Goal: Task Accomplishment & Management: Manage account settings

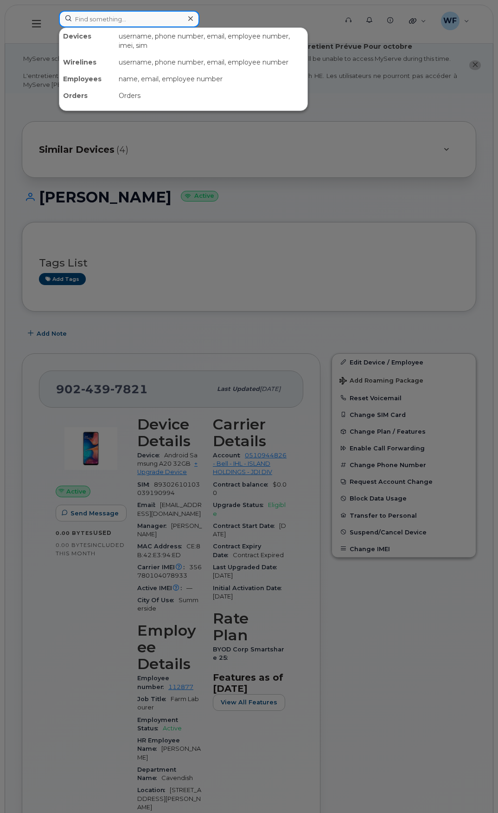
click at [95, 19] on input at bounding box center [129, 19] width 141 height 17
click at [83, 18] on input at bounding box center [129, 19] width 141 height 17
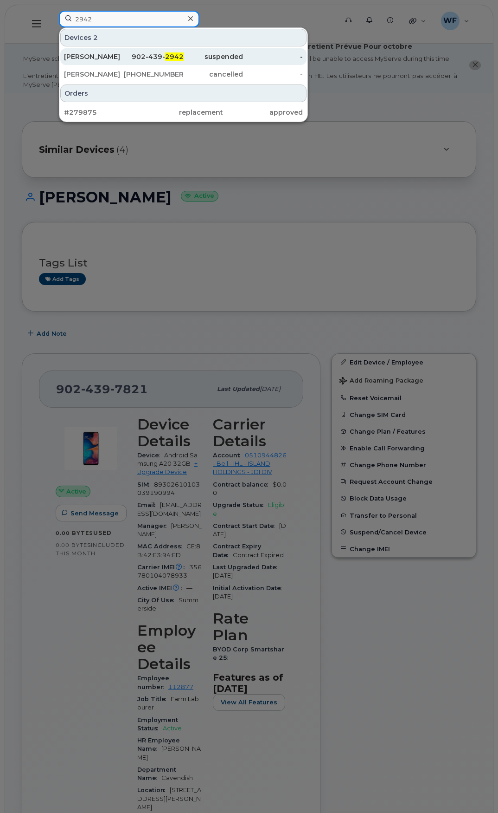
type input "2942"
click at [93, 57] on div "Hans Roets" at bounding box center [94, 56] width 60 height 9
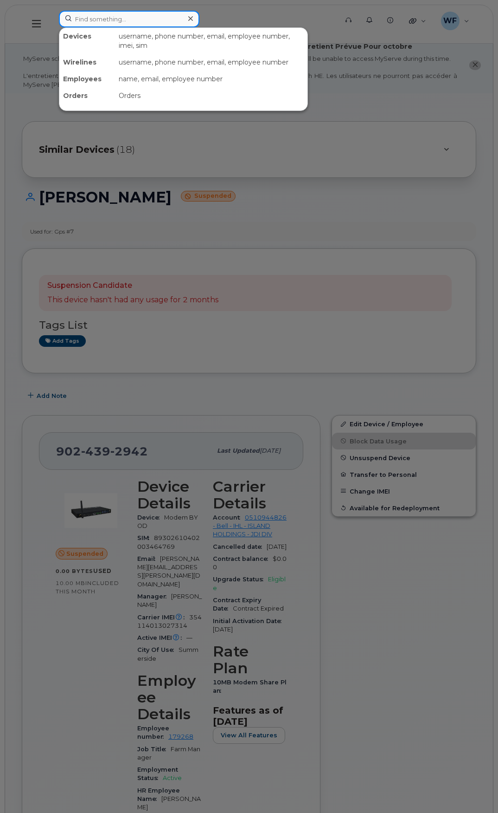
click at [121, 21] on input at bounding box center [129, 19] width 141 height 17
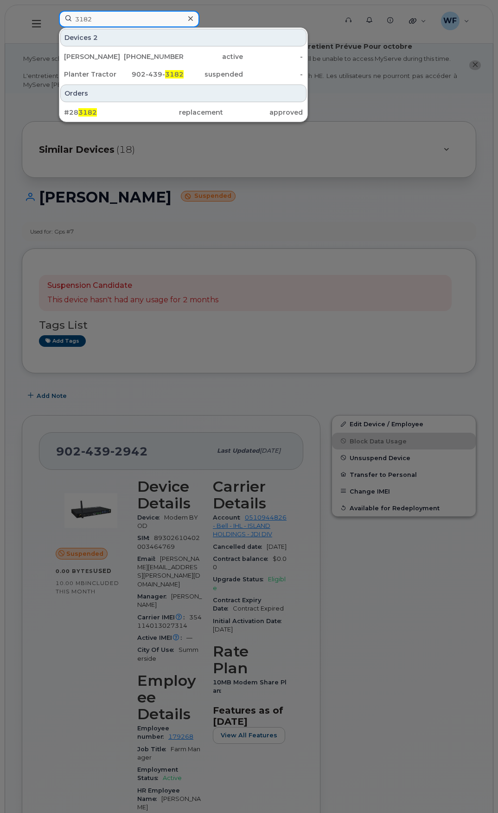
drag, startPoint x: 103, startPoint y: 17, endPoint x: 62, endPoint y: 16, distance: 41.3
click at [62, 17] on input "3182" at bounding box center [129, 19] width 141 height 17
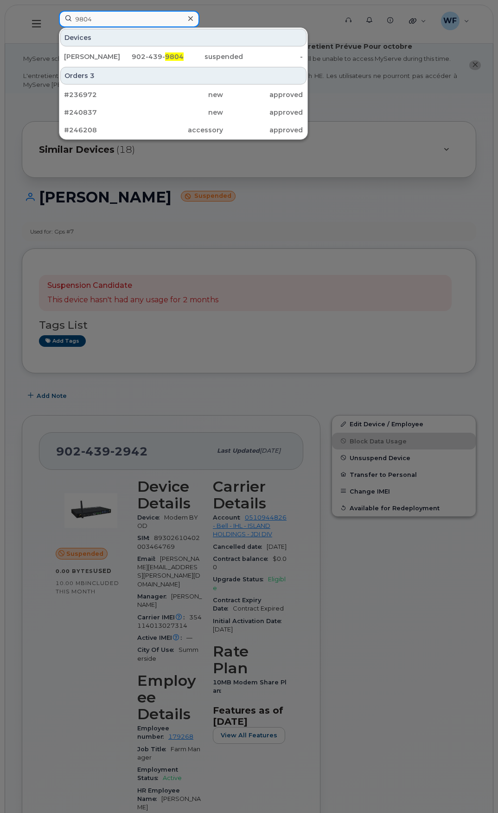
drag, startPoint x: 100, startPoint y: 20, endPoint x: 59, endPoint y: 17, distance: 41.5
click at [59, 17] on input "9804" at bounding box center [129, 19] width 141 height 17
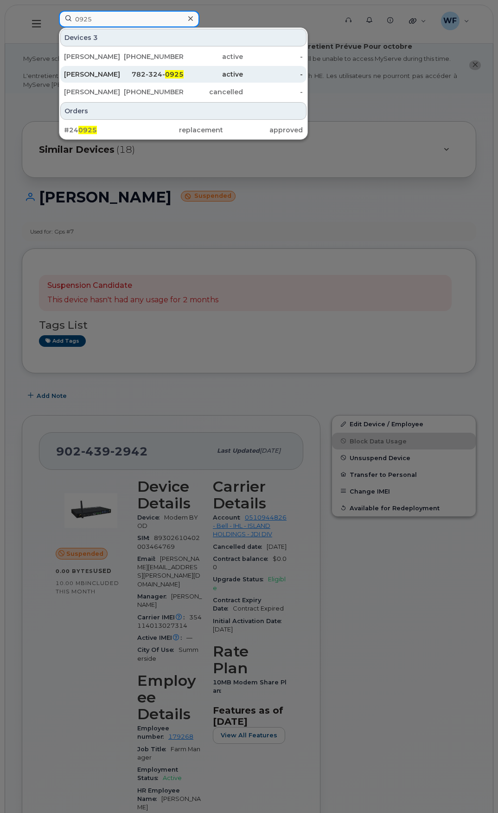
type input "0925"
click at [103, 75] on div "Kathleen Mendoza" at bounding box center [94, 74] width 60 height 9
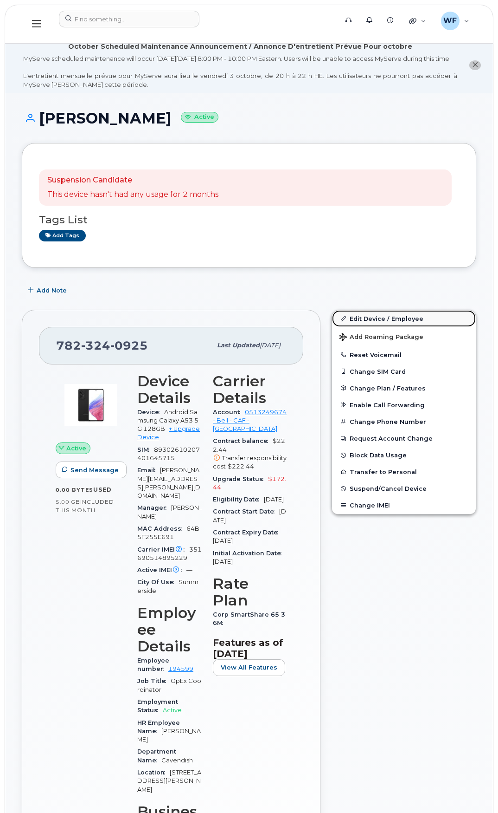
click at [379, 325] on link "Edit Device / Employee" at bounding box center [404, 318] width 144 height 17
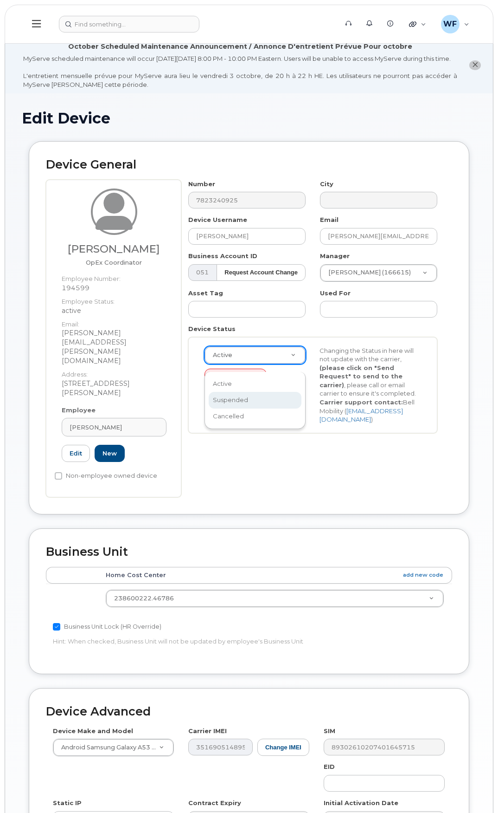
select select "suspended"
click at [235, 385] on button "Send Request" at bounding box center [236, 377] width 62 height 17
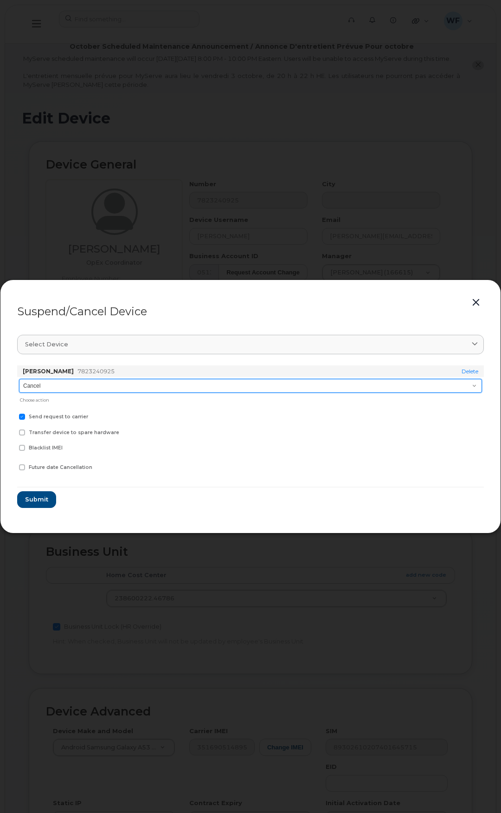
click at [46, 385] on select "Cancel Suspend - Extend Suspension Suspend - Reduced Rate Suspend - Full Rate S…" at bounding box center [250, 386] width 463 height 14
select select "[object Object]"
click at [19, 379] on select "Cancel Suspend - Extend Suspension Suspend - Reduced Rate Suspend - Full Rate S…" at bounding box center [250, 386] width 463 height 14
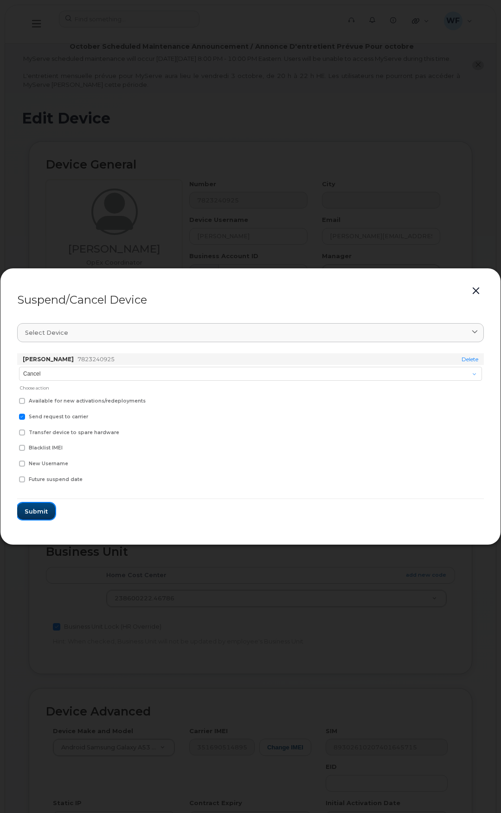
click at [41, 509] on span "Submit" at bounding box center [36, 511] width 23 height 9
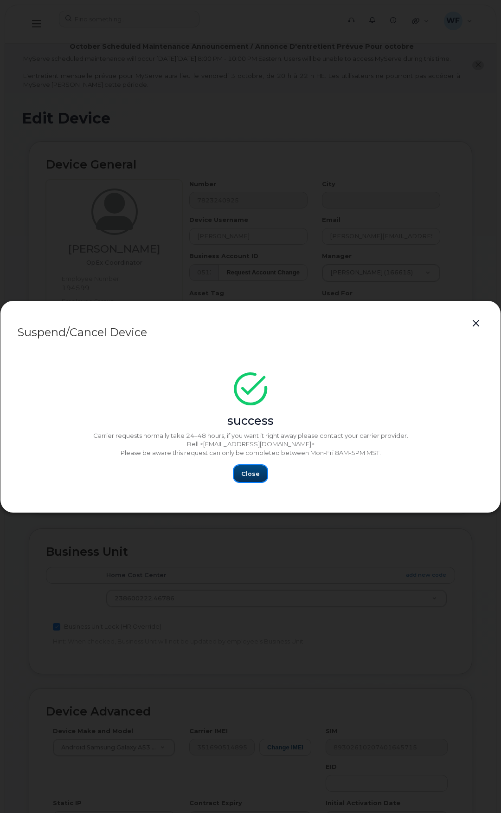
click at [252, 468] on button "Close" at bounding box center [250, 473] width 33 height 17
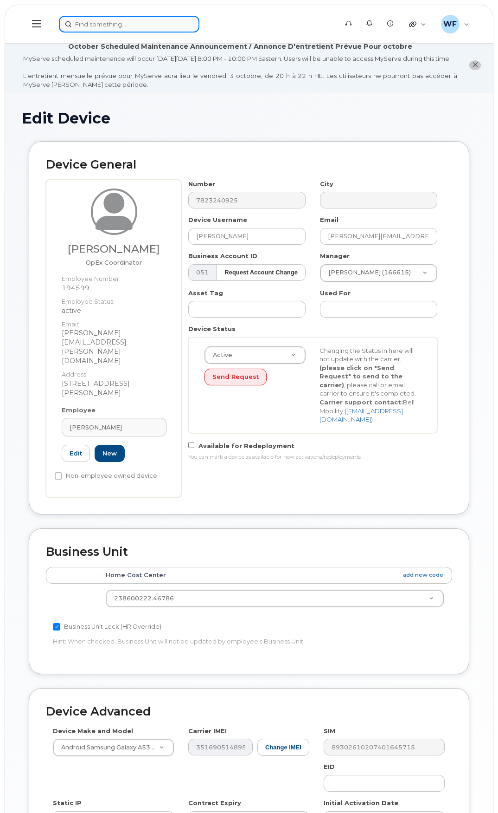
click at [112, 23] on input at bounding box center [129, 24] width 141 height 17
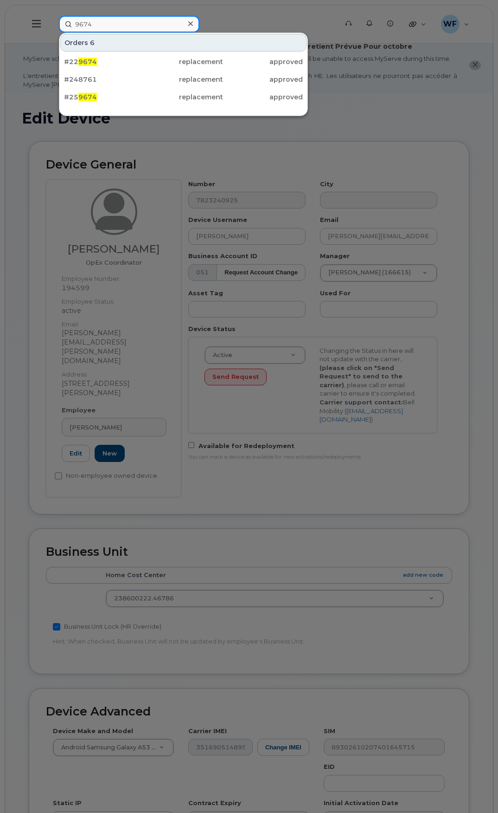
drag, startPoint x: 99, startPoint y: 24, endPoint x: 82, endPoint y: 23, distance: 17.2
click at [82, 23] on input "9674" at bounding box center [129, 24] width 141 height 17
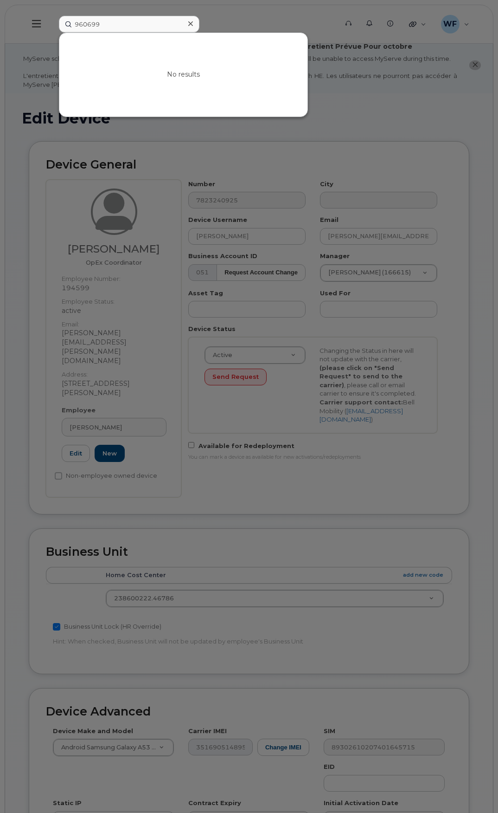
drag, startPoint x: 110, startPoint y: 15, endPoint x: 61, endPoint y: 19, distance: 49.0
click at [61, 19] on div "960699 No results" at bounding box center [196, 24] width 288 height 17
drag, startPoint x: 110, startPoint y: 22, endPoint x: 69, endPoint y: 23, distance: 41.3
click at [69, 23] on input "960699" at bounding box center [129, 24] width 141 height 17
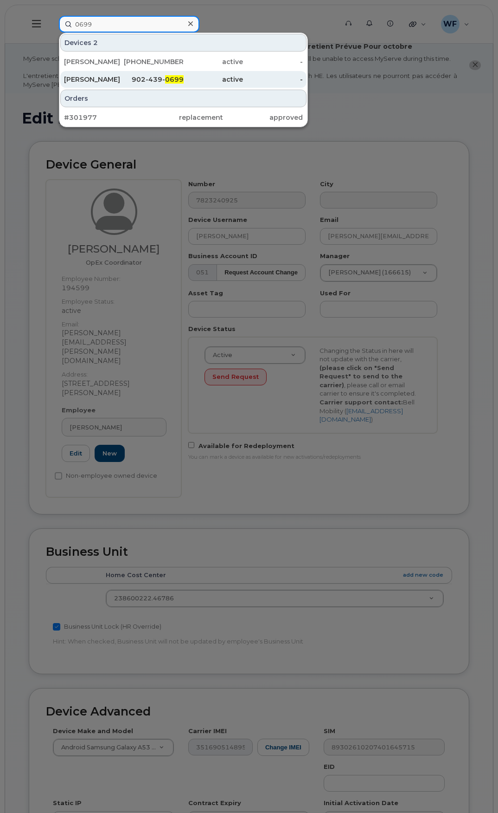
type input "0699"
click at [98, 75] on div "[PERSON_NAME]" at bounding box center [94, 79] width 60 height 9
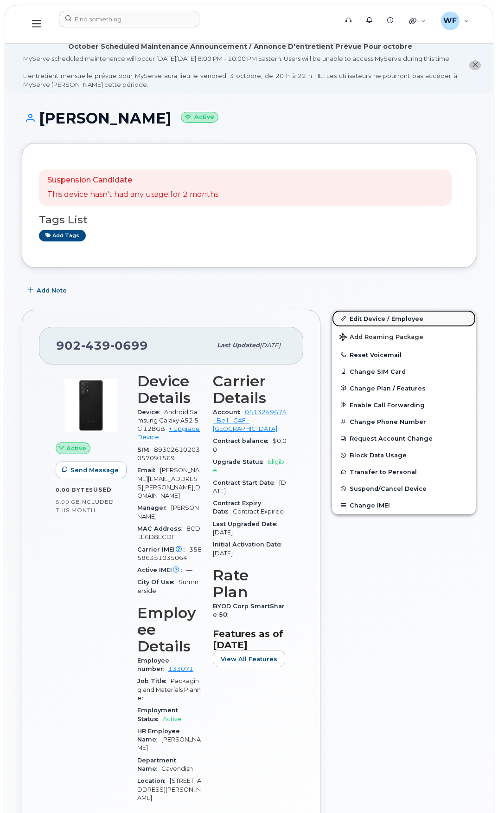
click at [379, 323] on link "Edit Device / Employee" at bounding box center [404, 318] width 144 height 17
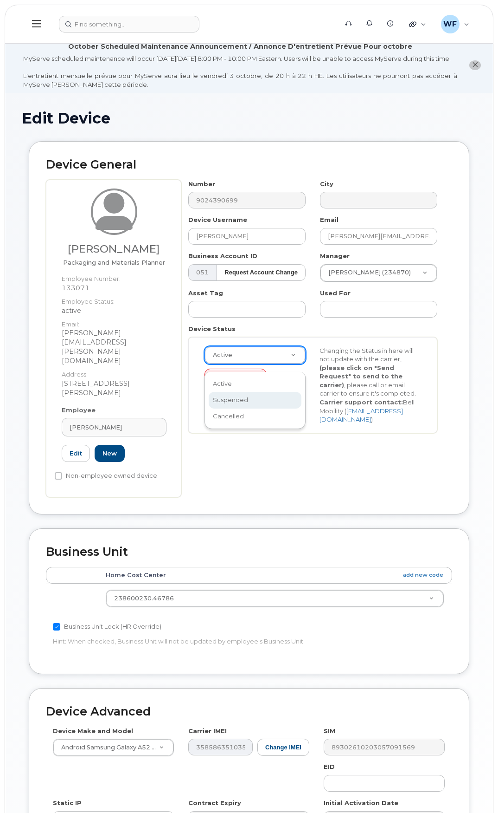
select select "suspended"
click at [230, 381] on button "Send Request" at bounding box center [236, 377] width 62 height 17
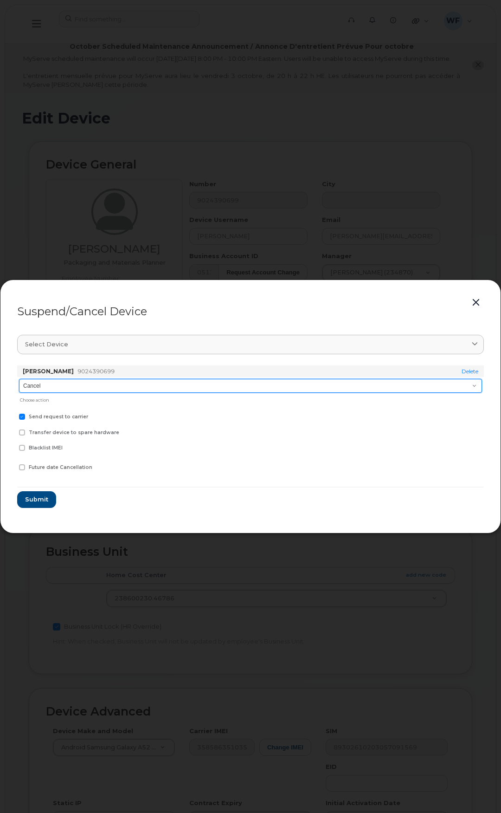
click at [45, 389] on select "Cancel Suspend - Extend Suspension Suspend - Reduced Rate Suspend - Full Rate S…" at bounding box center [250, 386] width 463 height 14
select select "[object Object]"
click at [19, 379] on select "Cancel Suspend - Extend Suspension Suspend - Reduced Rate Suspend - Full Rate S…" at bounding box center [250, 386] width 463 height 14
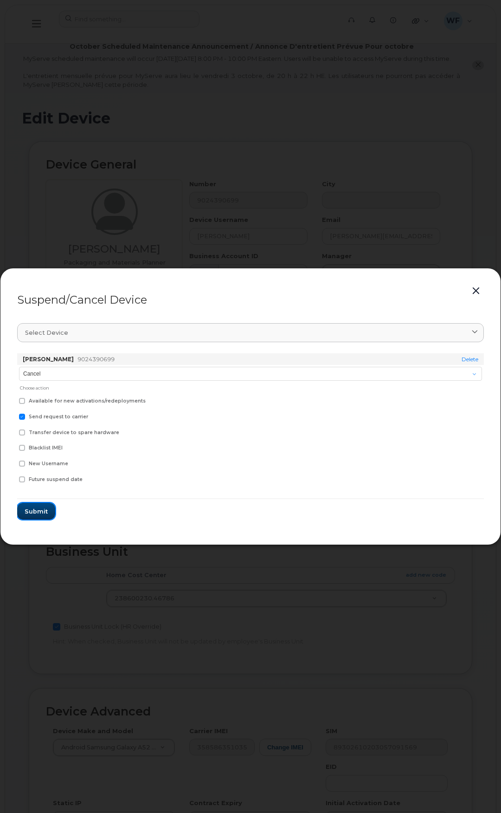
click at [36, 507] on span "Submit" at bounding box center [36, 511] width 23 height 9
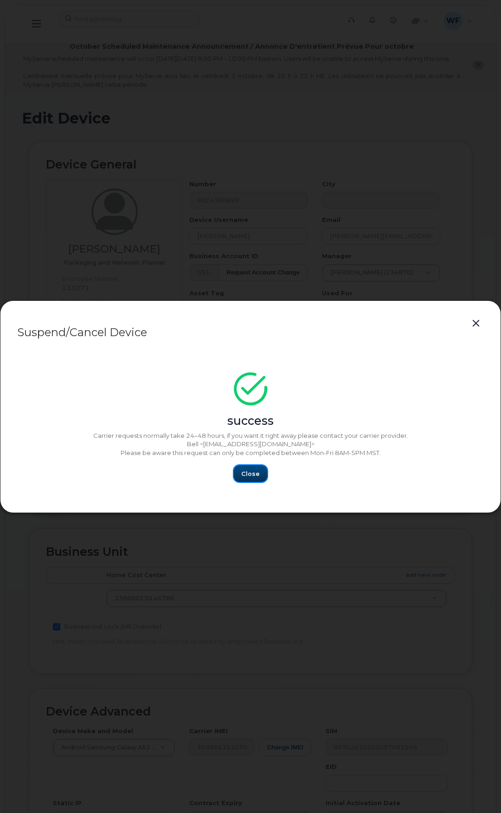
click at [244, 476] on span "Close" at bounding box center [250, 473] width 19 height 9
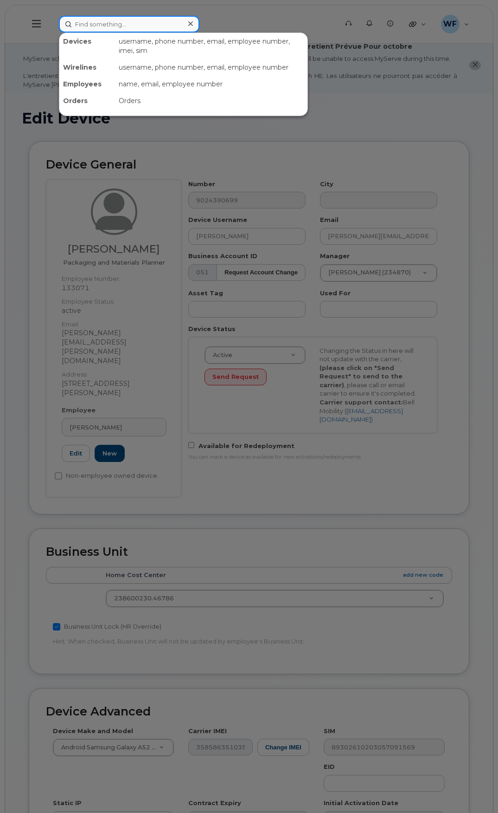
click at [103, 22] on input at bounding box center [129, 24] width 141 height 17
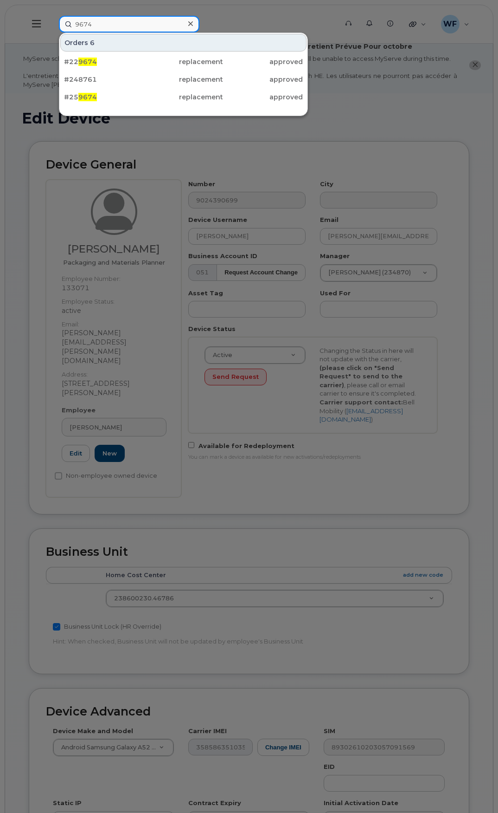
drag, startPoint x: 103, startPoint y: 26, endPoint x: 61, endPoint y: 19, distance: 41.7
click at [63, 20] on input "9674" at bounding box center [129, 24] width 141 height 17
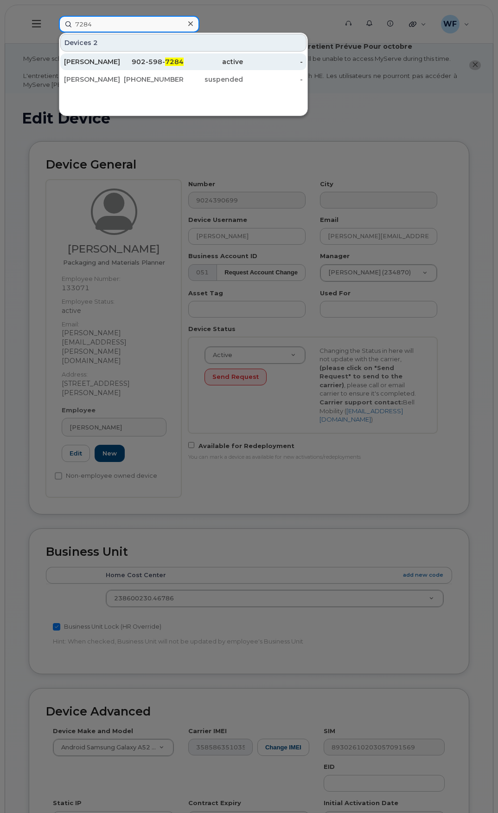
type input "7284"
click at [105, 59] on div "[PERSON_NAME]" at bounding box center [94, 61] width 60 height 9
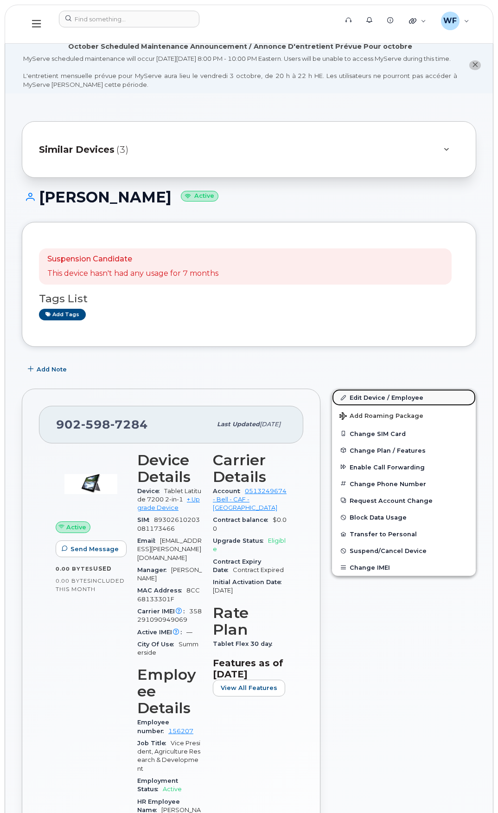
click at [383, 406] on link "Edit Device / Employee" at bounding box center [404, 397] width 144 height 17
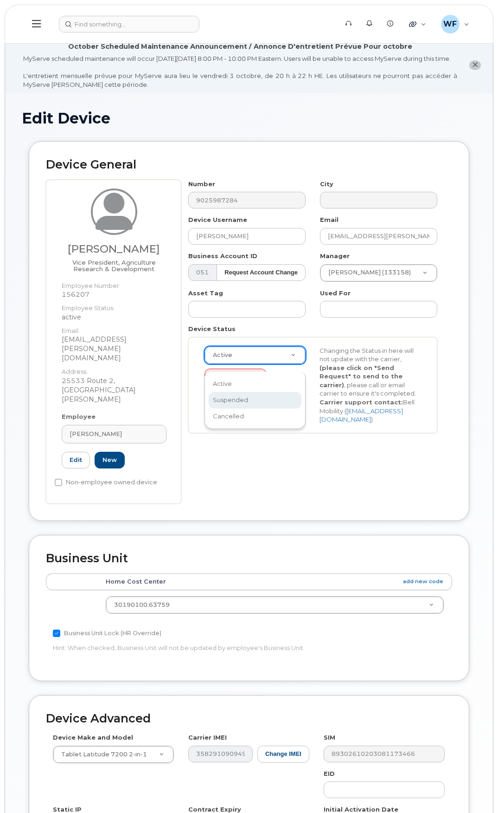
select select "suspended"
click at [238, 385] on button "Send Request" at bounding box center [236, 377] width 62 height 17
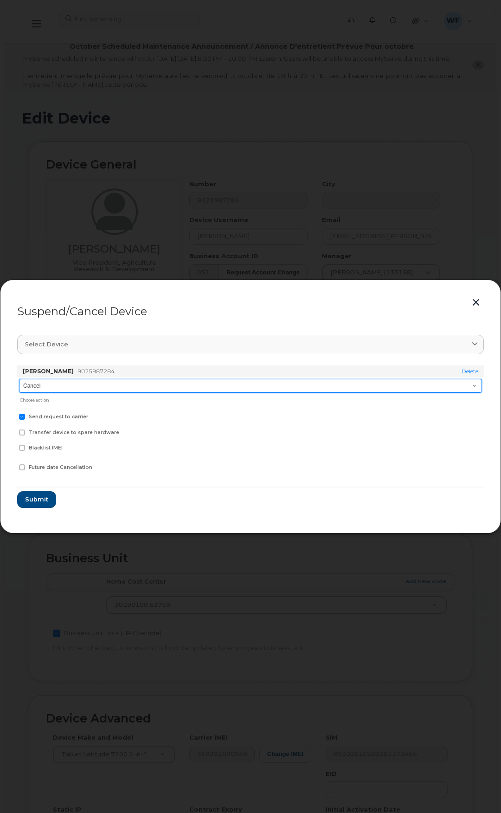
click at [69, 385] on select "Cancel Suspend - Extend Suspension Suspend - Reduced Rate Suspend - Full Rate S…" at bounding box center [250, 386] width 463 height 14
select select "[object Object]"
click at [19, 379] on select "Cancel Suspend - Extend Suspension Suspend - Reduced Rate Suspend - Full Rate S…" at bounding box center [250, 386] width 463 height 14
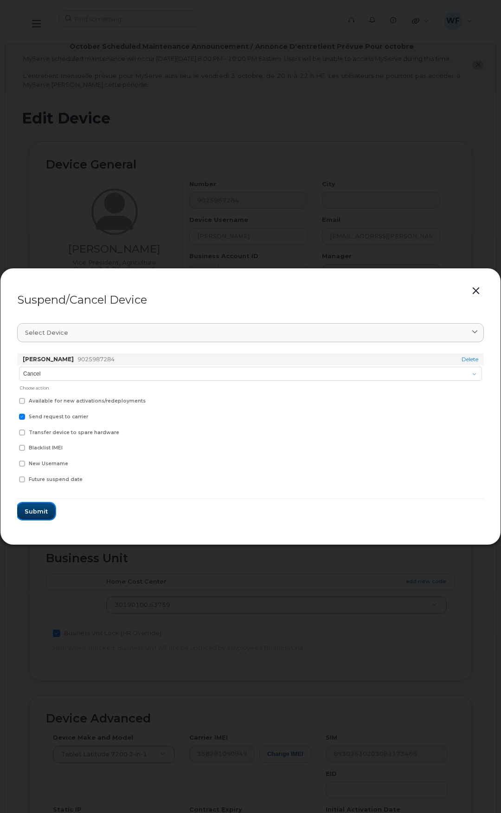
click at [47, 509] on span "Submit" at bounding box center [36, 511] width 23 height 9
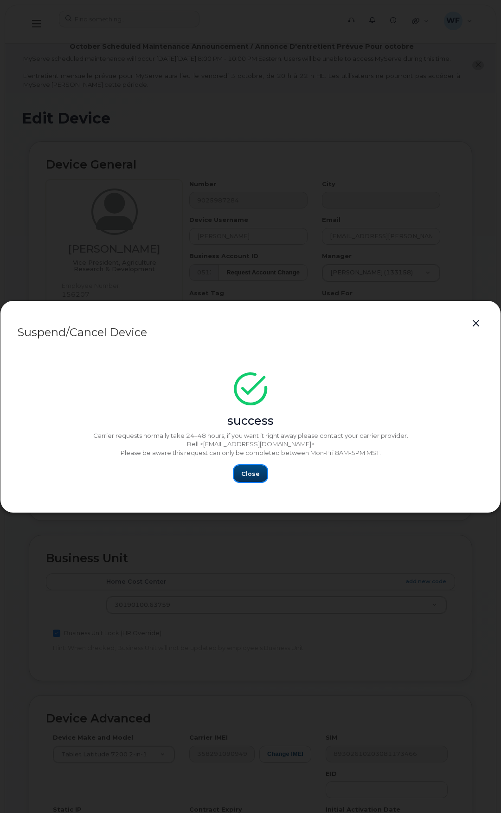
click at [248, 472] on span "Close" at bounding box center [250, 473] width 19 height 9
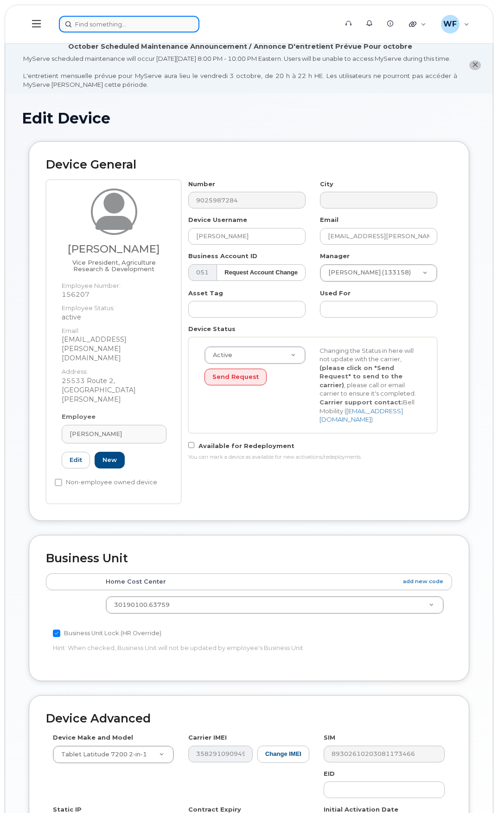
click at [99, 19] on input at bounding box center [129, 24] width 141 height 17
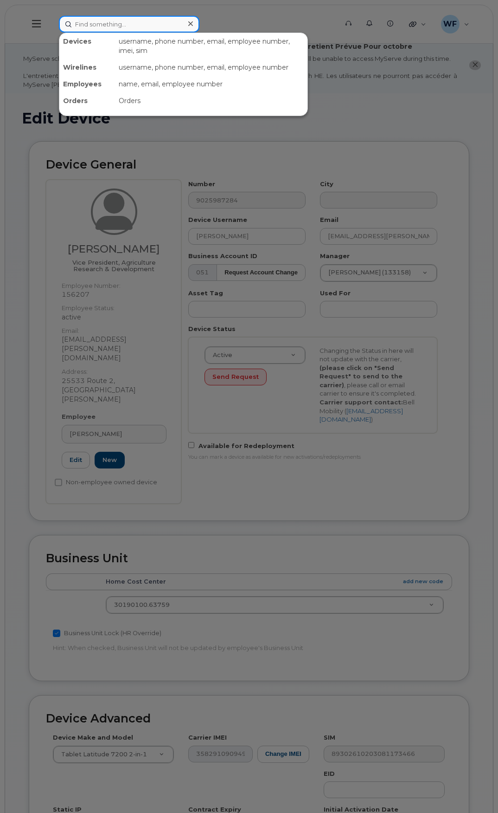
click at [108, 26] on input at bounding box center [129, 24] width 141 height 17
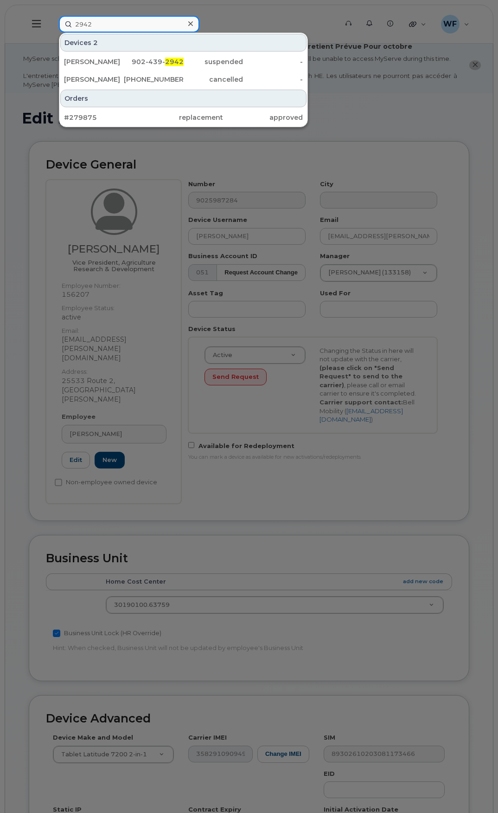
type input "2942"
click at [245, 20] on div at bounding box center [249, 406] width 498 height 813
